Goal: Information Seeking & Learning: Learn about a topic

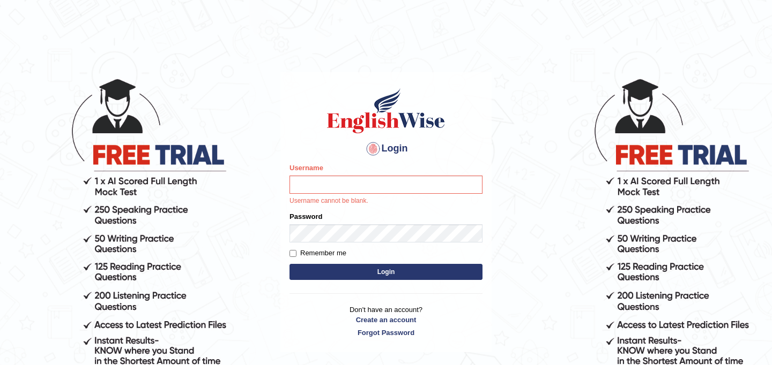
click at [327, 186] on input "Username" at bounding box center [385, 185] width 193 height 18
type input "JyotiJ"
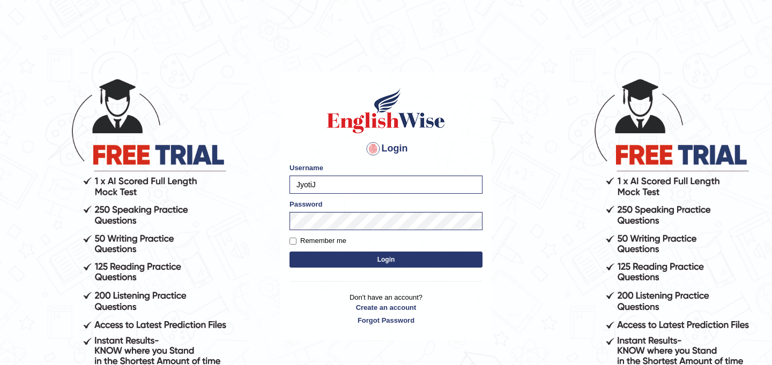
click at [377, 265] on button "Login" at bounding box center [385, 260] width 193 height 16
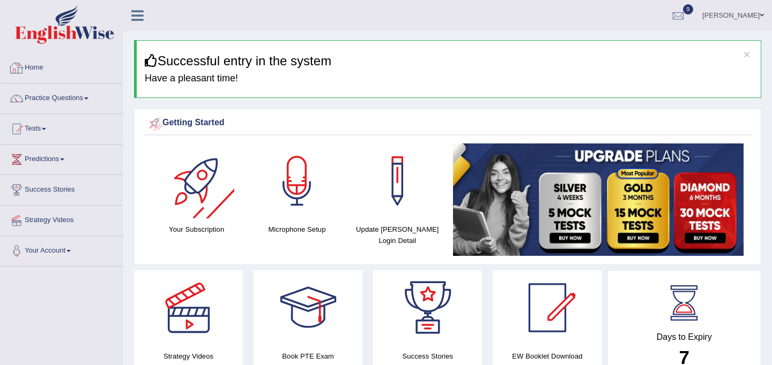
click at [75, 65] on link "Home" at bounding box center [62, 66] width 122 height 27
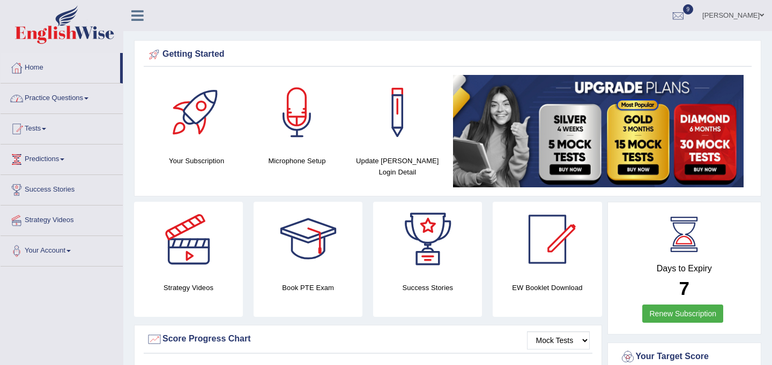
click at [63, 100] on link "Practice Questions" at bounding box center [62, 97] width 122 height 27
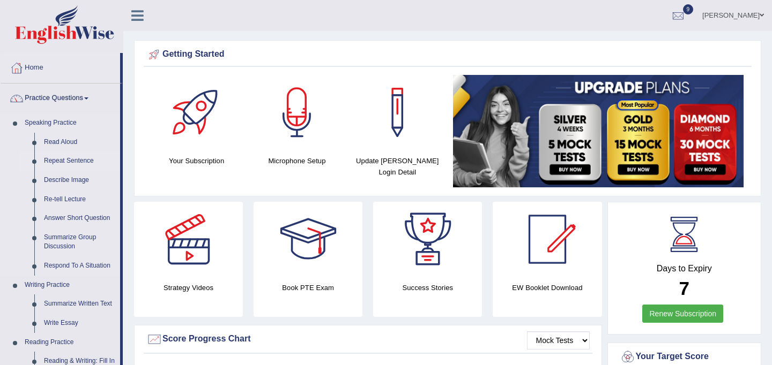
click at [67, 159] on link "Repeat Sentence" at bounding box center [79, 161] width 81 height 19
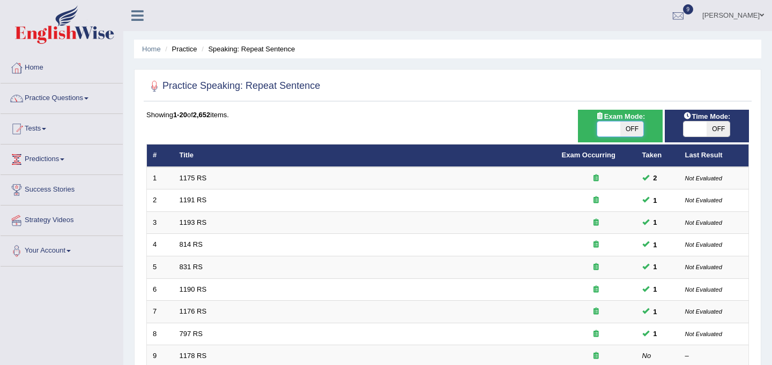
click at [617, 132] on span at bounding box center [608, 129] width 23 height 15
checkbox input "true"
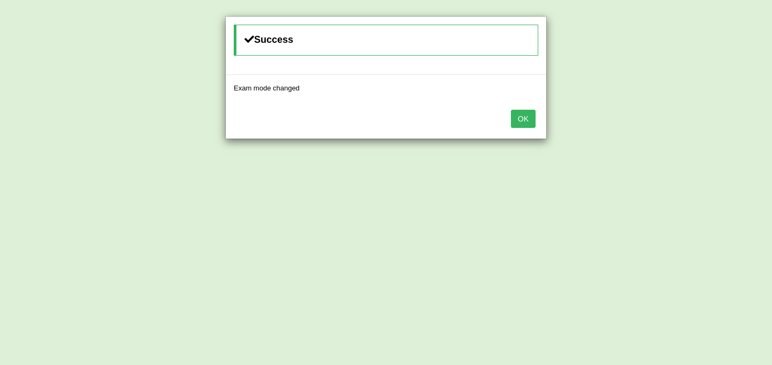
click at [533, 122] on button "OK" at bounding box center [523, 119] width 25 height 18
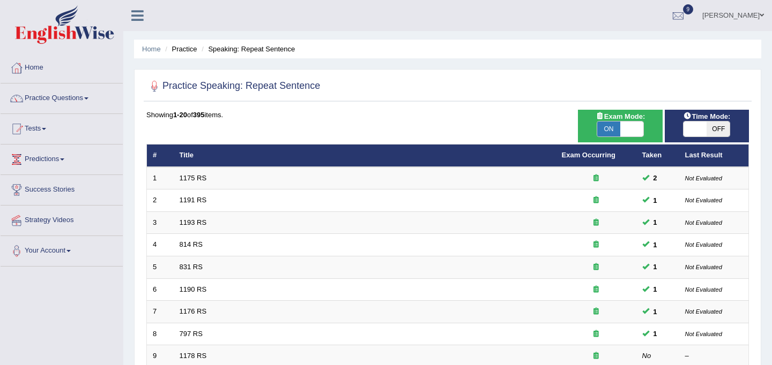
click at [706, 127] on span "OFF" at bounding box center [717, 129] width 23 height 15
checkbox input "true"
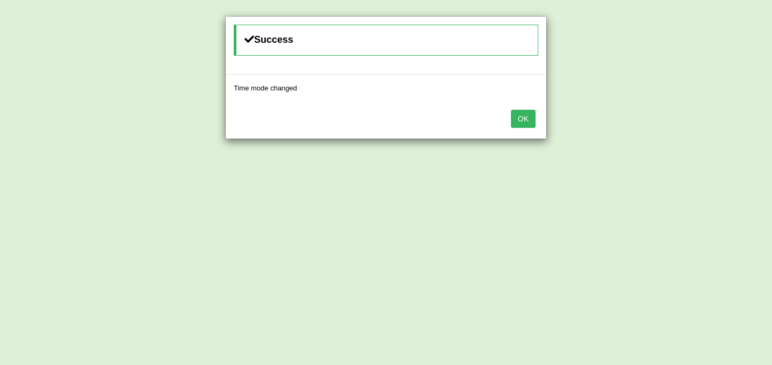
click at [524, 116] on button "OK" at bounding box center [523, 119] width 25 height 18
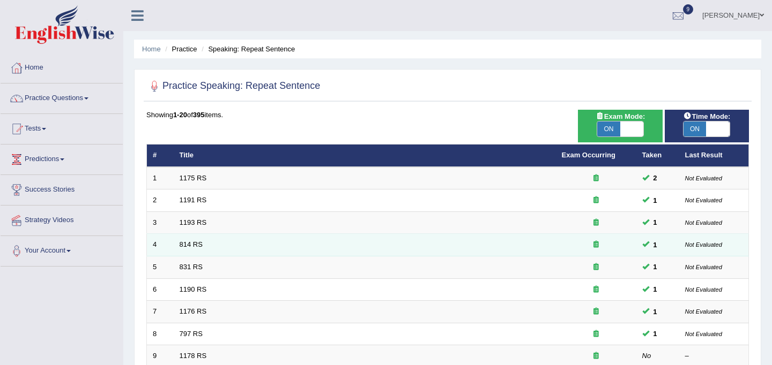
scroll to position [344, 0]
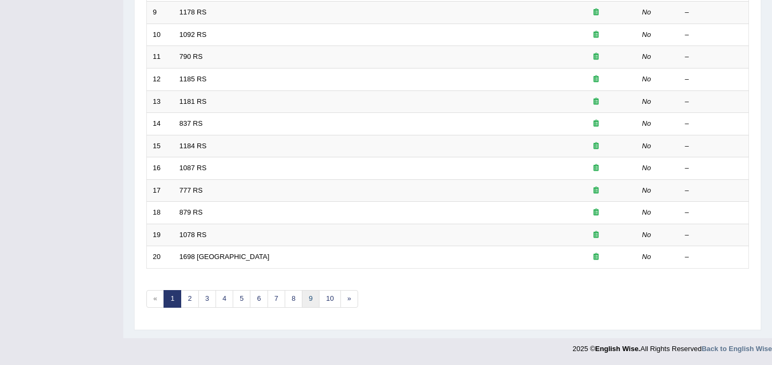
click at [312, 304] on link "9" at bounding box center [311, 299] width 18 height 18
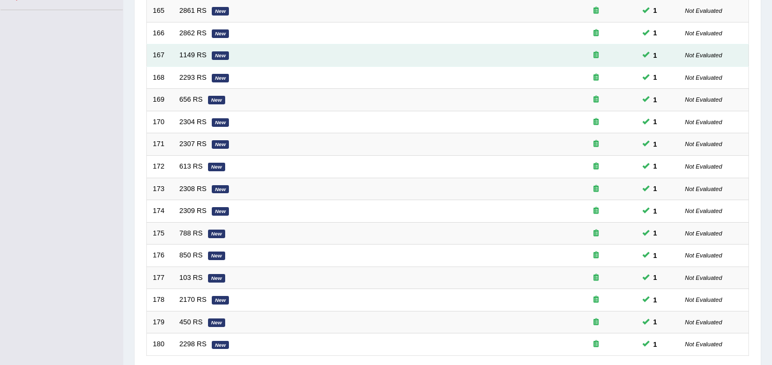
scroll to position [344, 0]
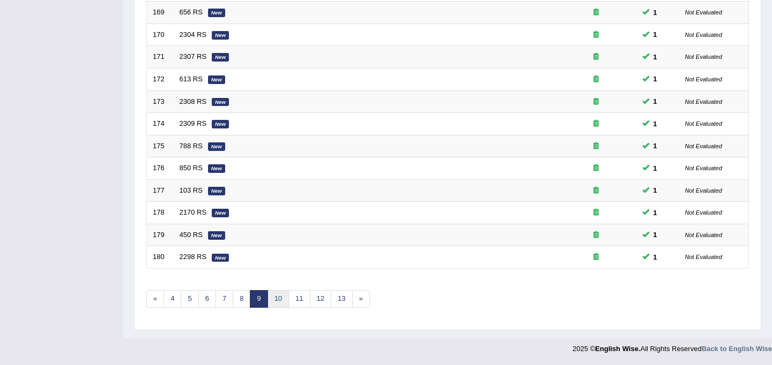
click at [274, 297] on link "10" at bounding box center [277, 299] width 21 height 18
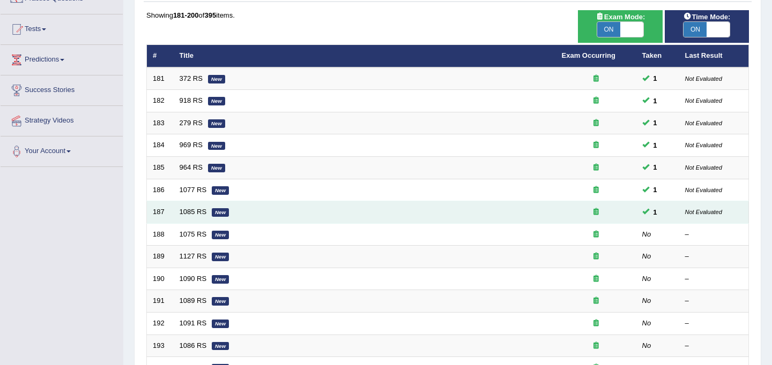
scroll to position [103, 0]
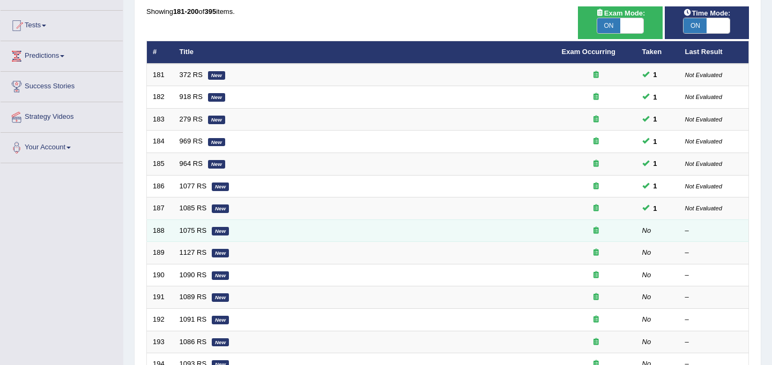
click at [209, 231] on td "1075 RS New" at bounding box center [365, 231] width 382 height 23
click at [219, 230] on em "New" at bounding box center [220, 231] width 17 height 9
click at [184, 230] on link "1075 RS" at bounding box center [192, 231] width 27 height 8
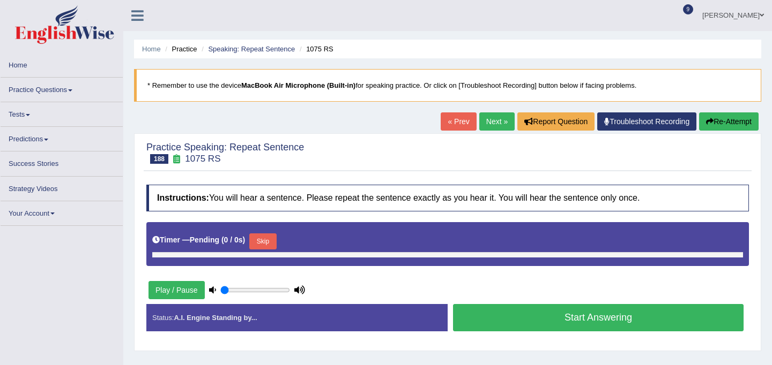
type input "0.45"
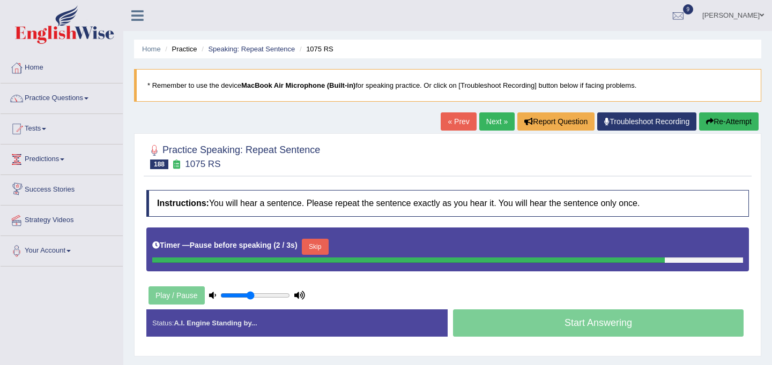
click at [316, 245] on button "Skip" at bounding box center [315, 247] width 27 height 16
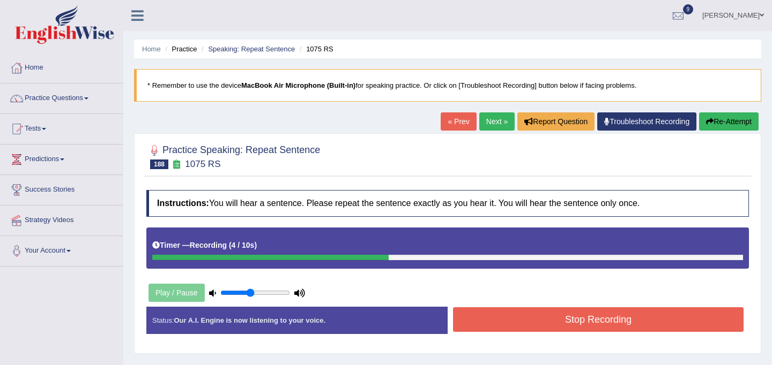
click at [559, 316] on button "Stop Recording" at bounding box center [598, 320] width 290 height 25
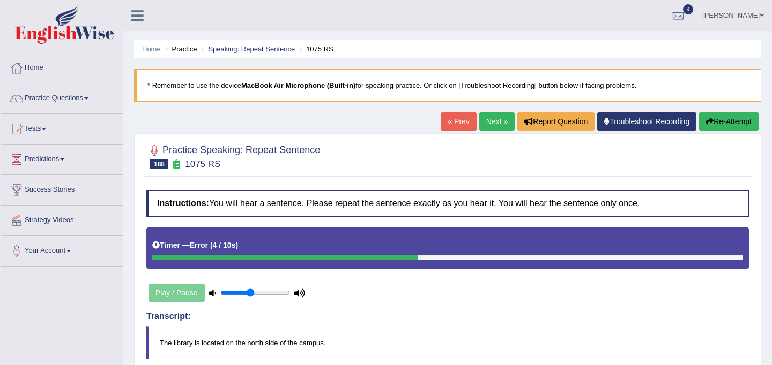
click at [720, 116] on button "Re-Attempt" at bounding box center [728, 122] width 59 height 18
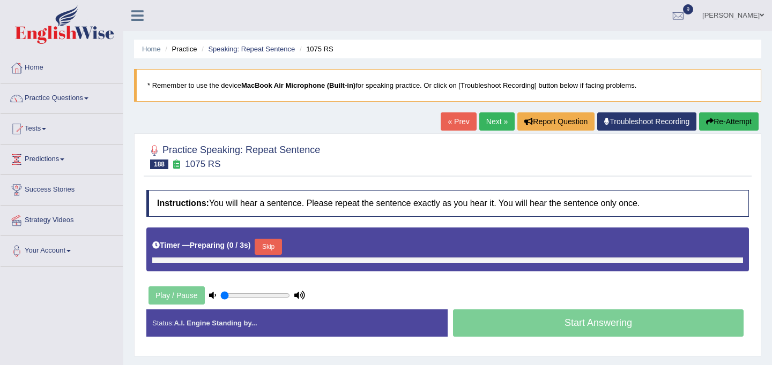
type input "0.45"
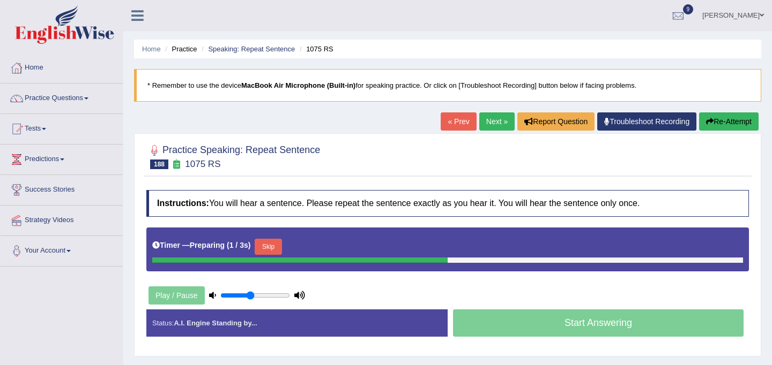
click at [275, 246] on button "Skip" at bounding box center [268, 247] width 27 height 16
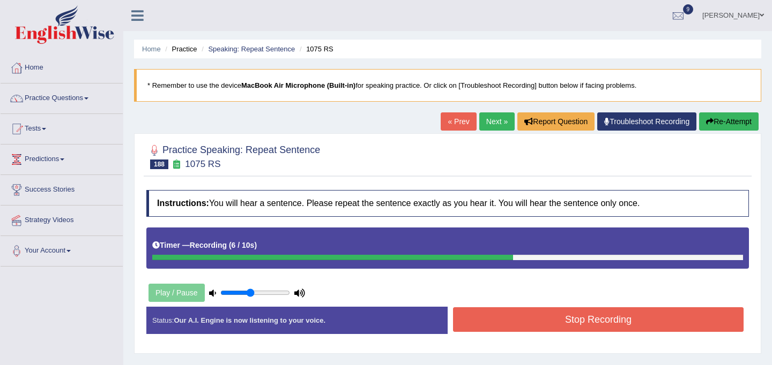
click at [536, 312] on button "Stop Recording" at bounding box center [598, 320] width 290 height 25
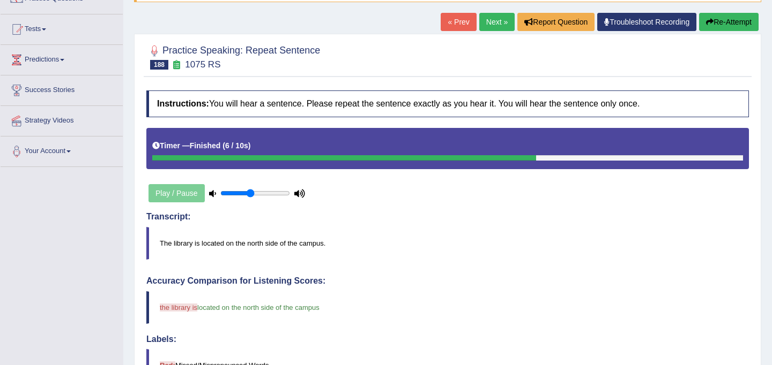
scroll to position [75, 0]
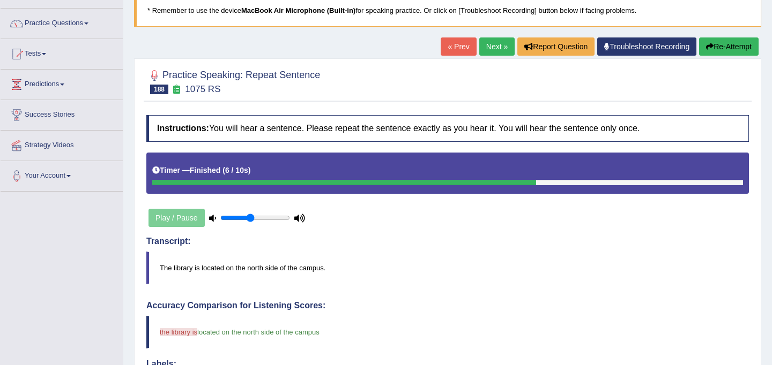
click at [489, 46] on link "Next »" at bounding box center [496, 47] width 35 height 18
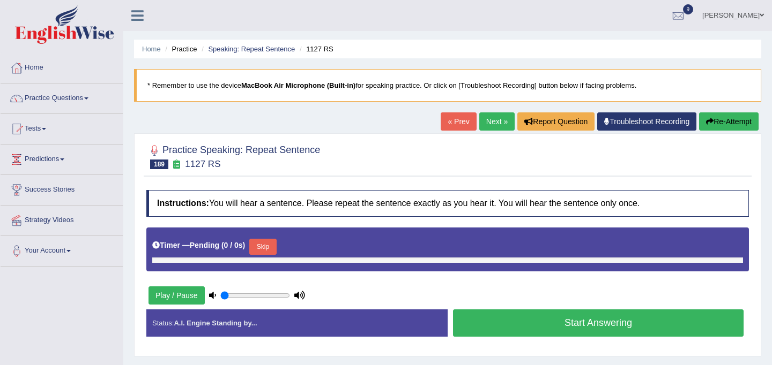
type input "0.45"
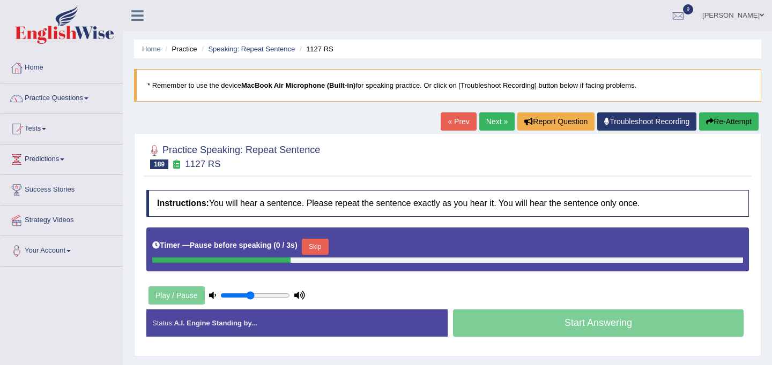
click at [316, 246] on button "Skip" at bounding box center [315, 247] width 27 height 16
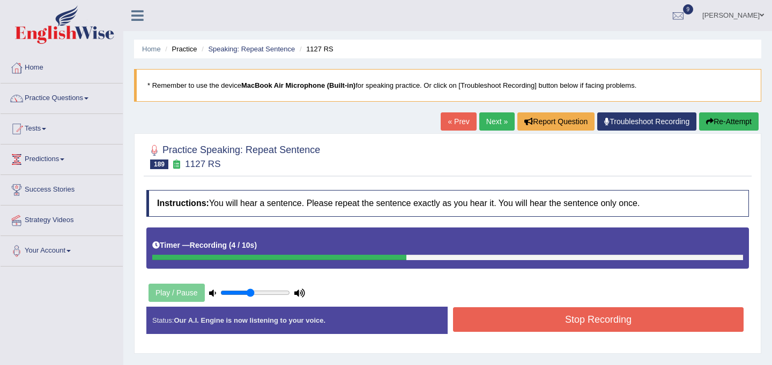
click at [584, 315] on button "Stop Recording" at bounding box center [598, 320] width 290 height 25
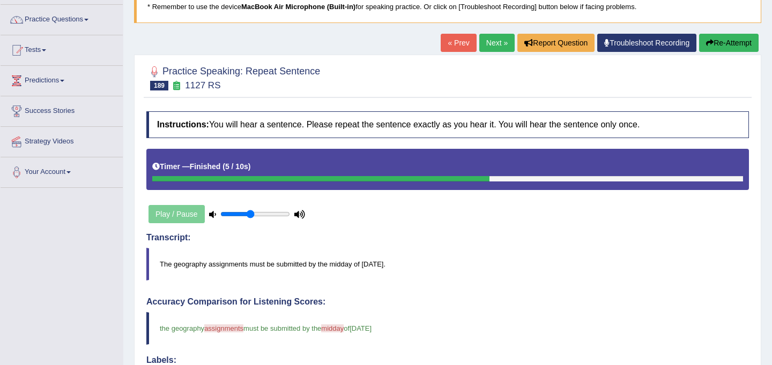
scroll to position [79, 0]
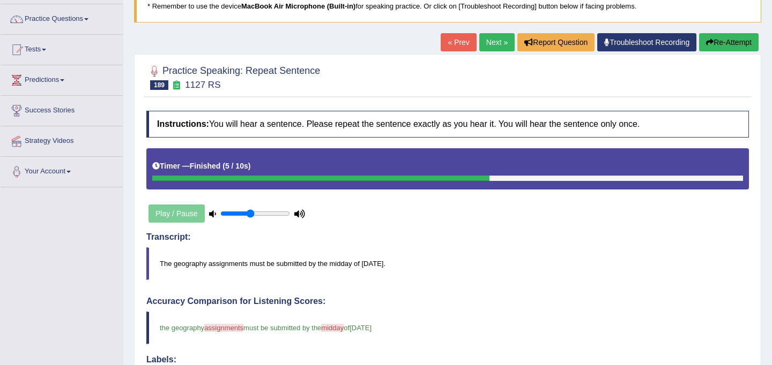
click at [493, 44] on link "Next »" at bounding box center [496, 42] width 35 height 18
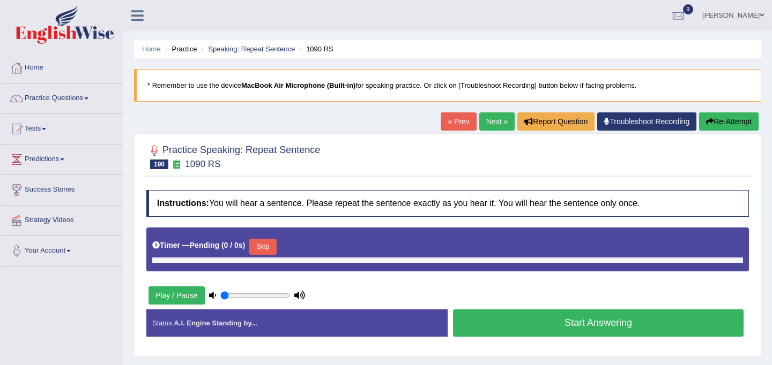
type input "0.45"
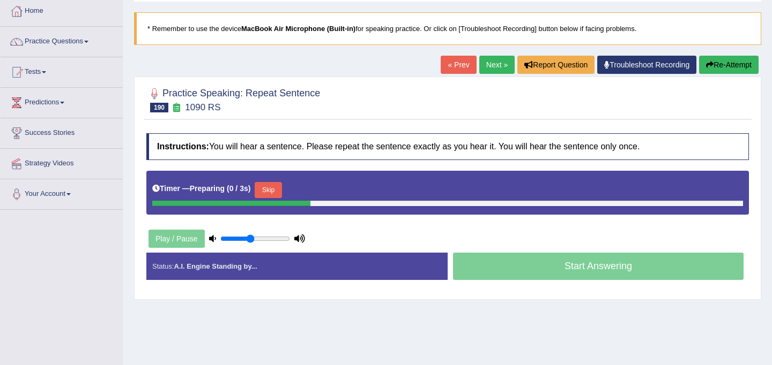
scroll to position [66, 0]
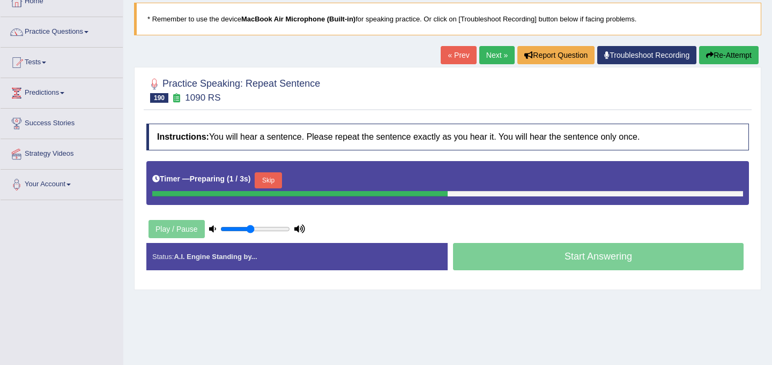
click at [281, 177] on button "Skip" at bounding box center [268, 181] width 27 height 16
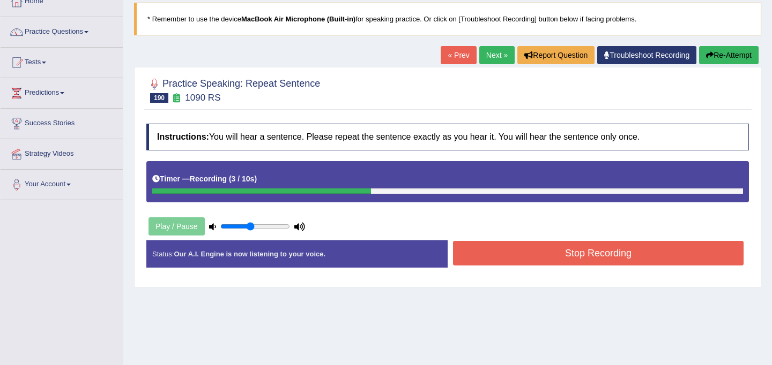
click at [521, 250] on button "Stop Recording" at bounding box center [598, 253] width 290 height 25
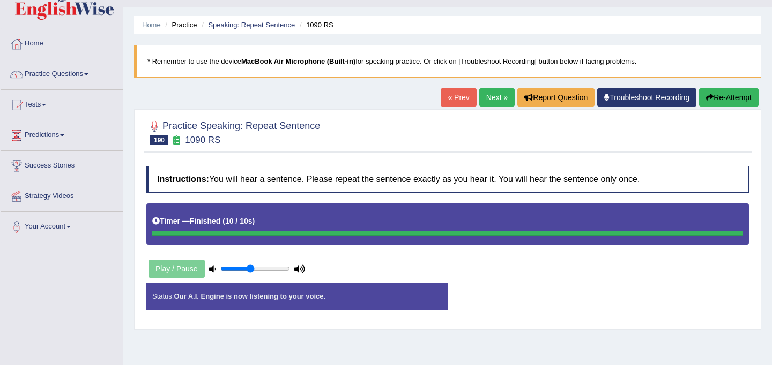
scroll to position [0, 0]
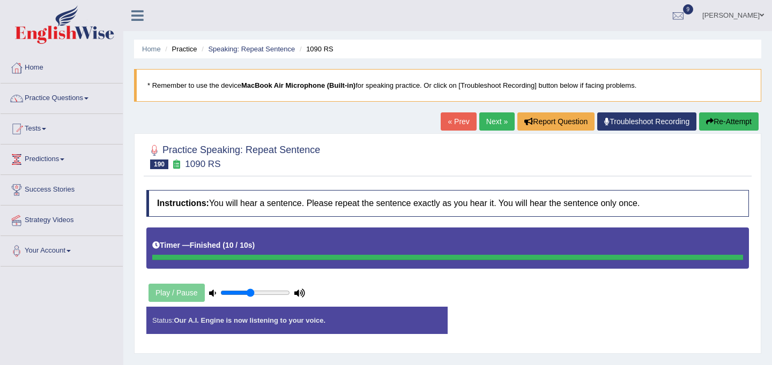
click at [496, 119] on link "Next »" at bounding box center [496, 122] width 35 height 18
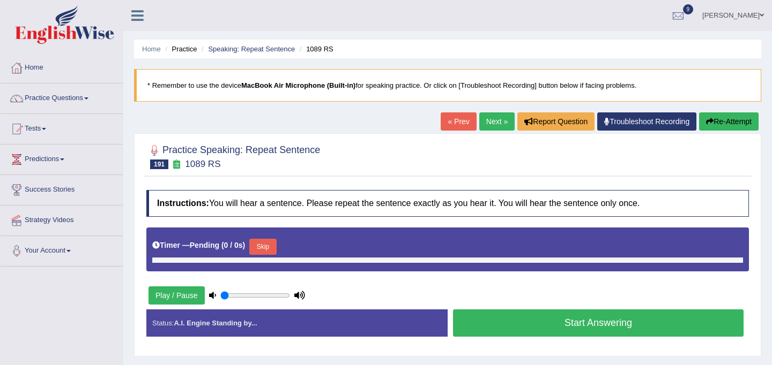
type input "0.45"
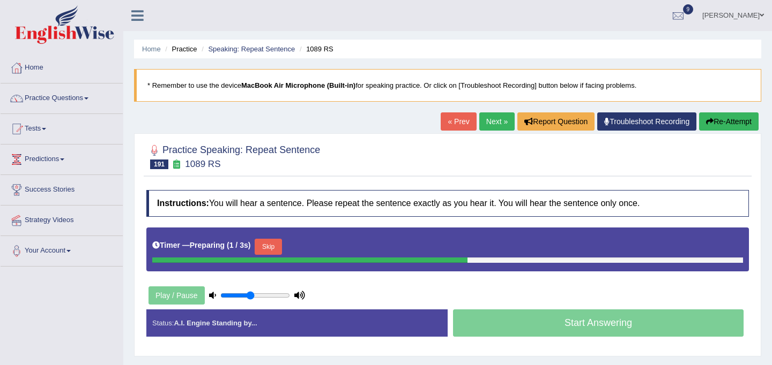
click at [272, 244] on button "Skip" at bounding box center [268, 247] width 27 height 16
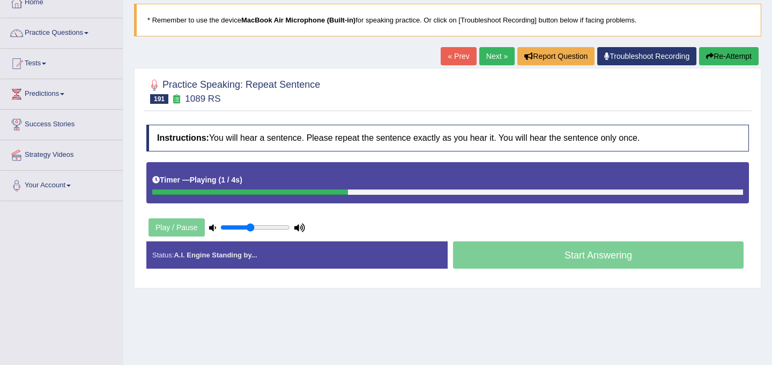
scroll to position [66, 0]
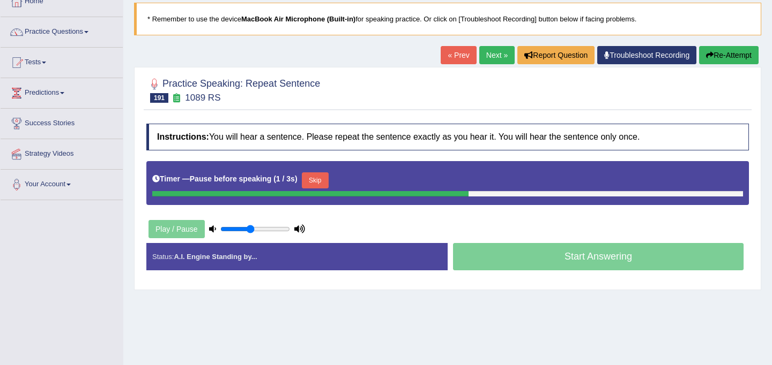
click at [318, 184] on button "Skip" at bounding box center [315, 181] width 27 height 16
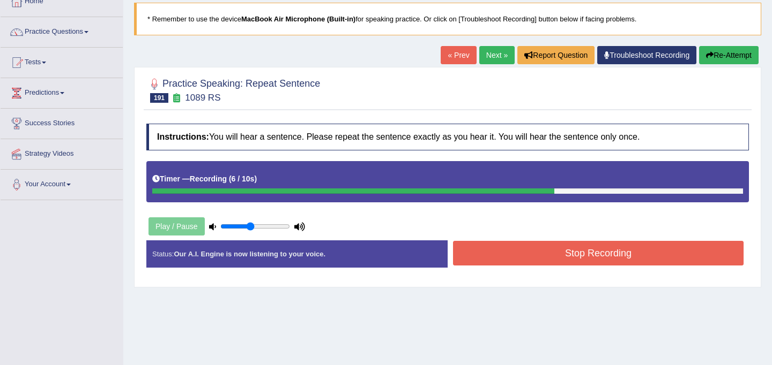
click at [517, 261] on button "Stop Recording" at bounding box center [598, 253] width 290 height 25
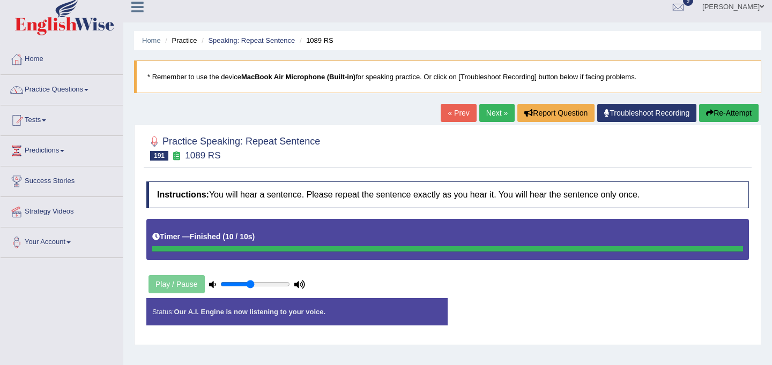
scroll to position [5, 0]
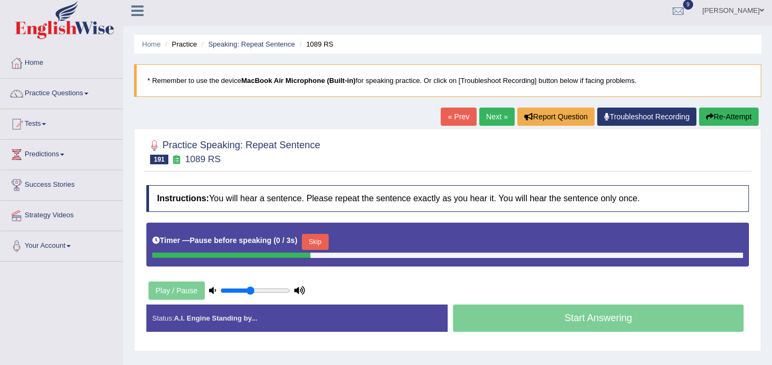
click at [321, 242] on button "Skip" at bounding box center [315, 242] width 27 height 16
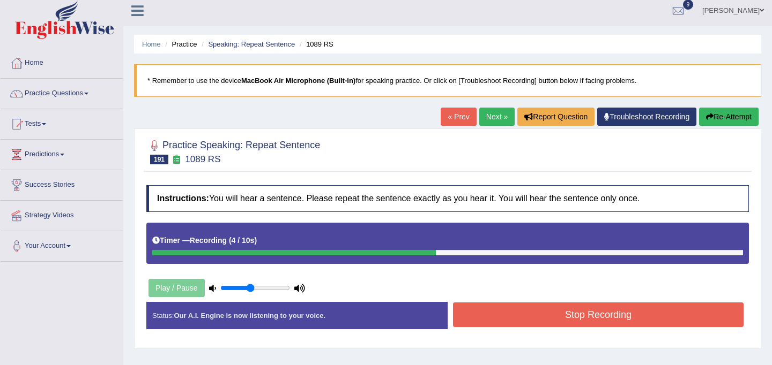
click at [537, 321] on button "Stop Recording" at bounding box center [598, 315] width 290 height 25
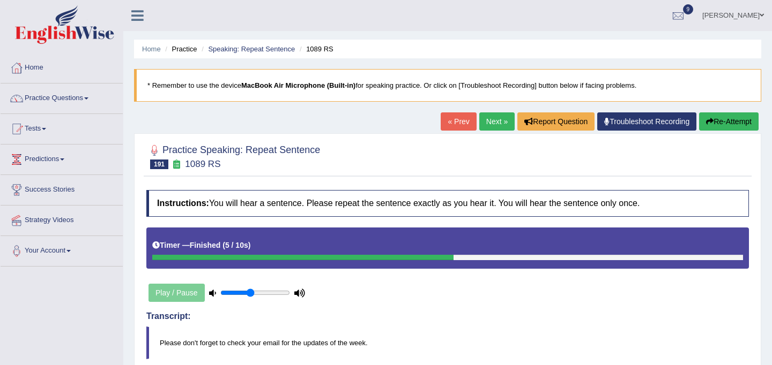
click at [488, 120] on link "Next »" at bounding box center [496, 122] width 35 height 18
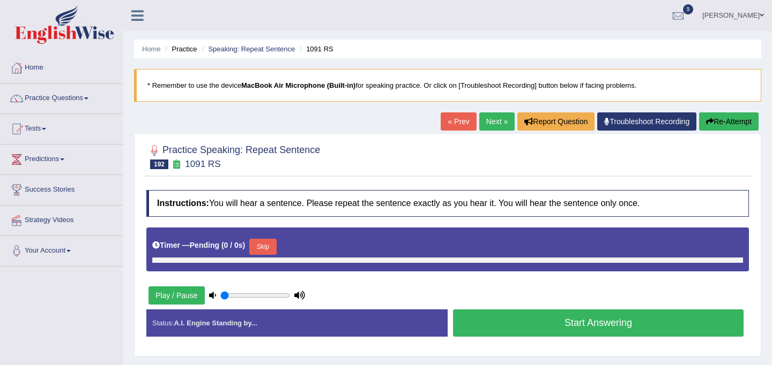
type input "0.45"
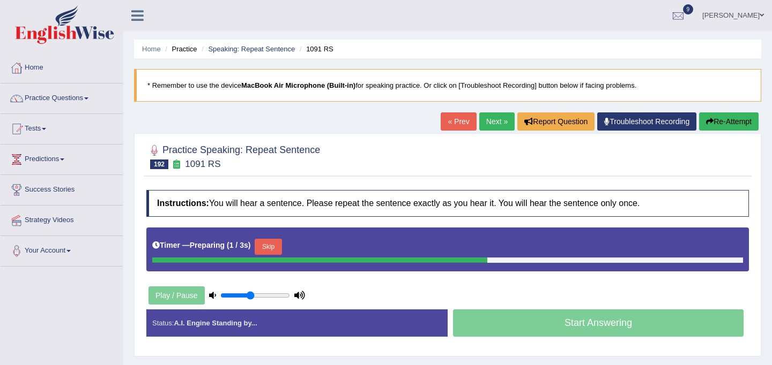
click at [275, 248] on button "Skip" at bounding box center [268, 247] width 27 height 16
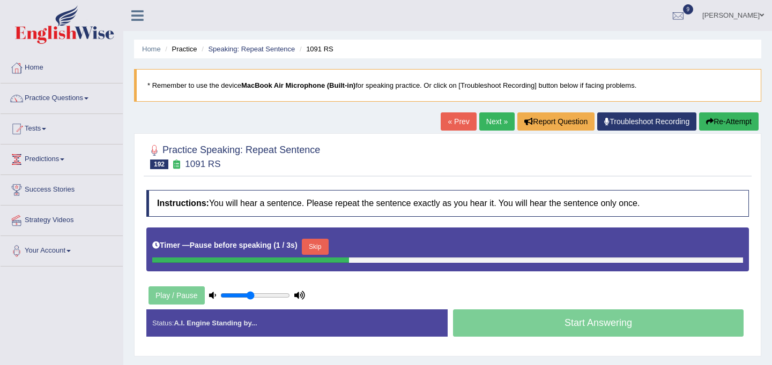
click at [323, 248] on button "Skip" at bounding box center [315, 247] width 27 height 16
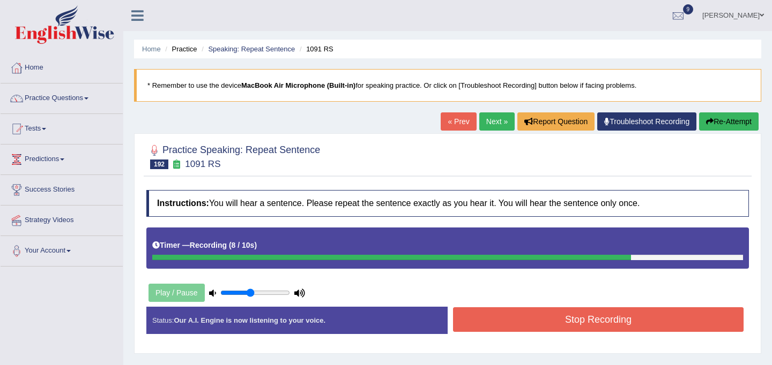
click at [527, 319] on button "Stop Recording" at bounding box center [598, 320] width 290 height 25
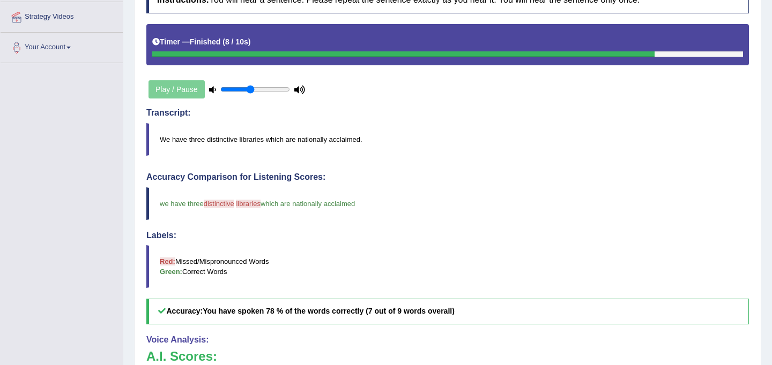
scroll to position [112, 0]
